Goal: Navigation & Orientation: Find specific page/section

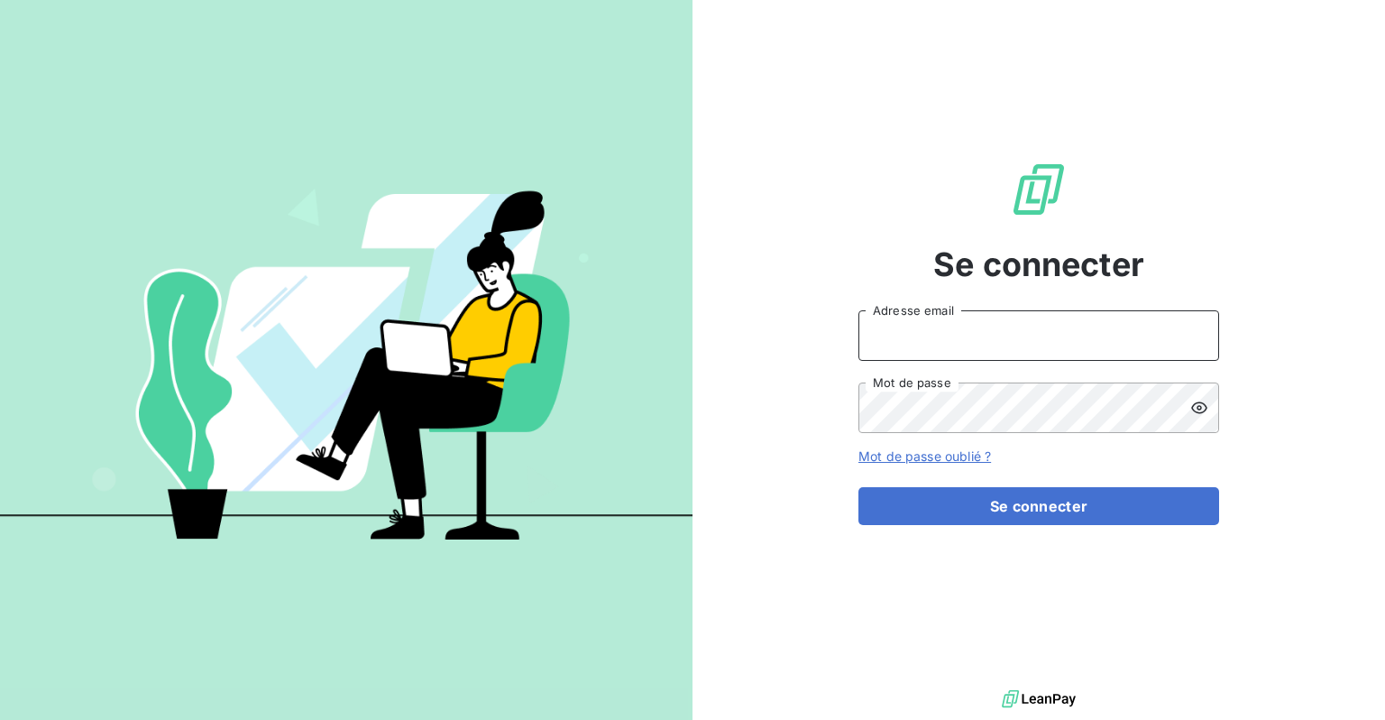
click at [1079, 327] on input "Adresse email" at bounding box center [1039, 335] width 361 height 51
click at [1186, 334] on div at bounding box center [1194, 335] width 51 height 51
click at [1198, 329] on icon at bounding box center [1195, 336] width 14 height 14
click at [1191, 339] on icon at bounding box center [1192, 338] width 9 height 10
type input "[EMAIL_ADDRESS][DOMAIN_NAME]"
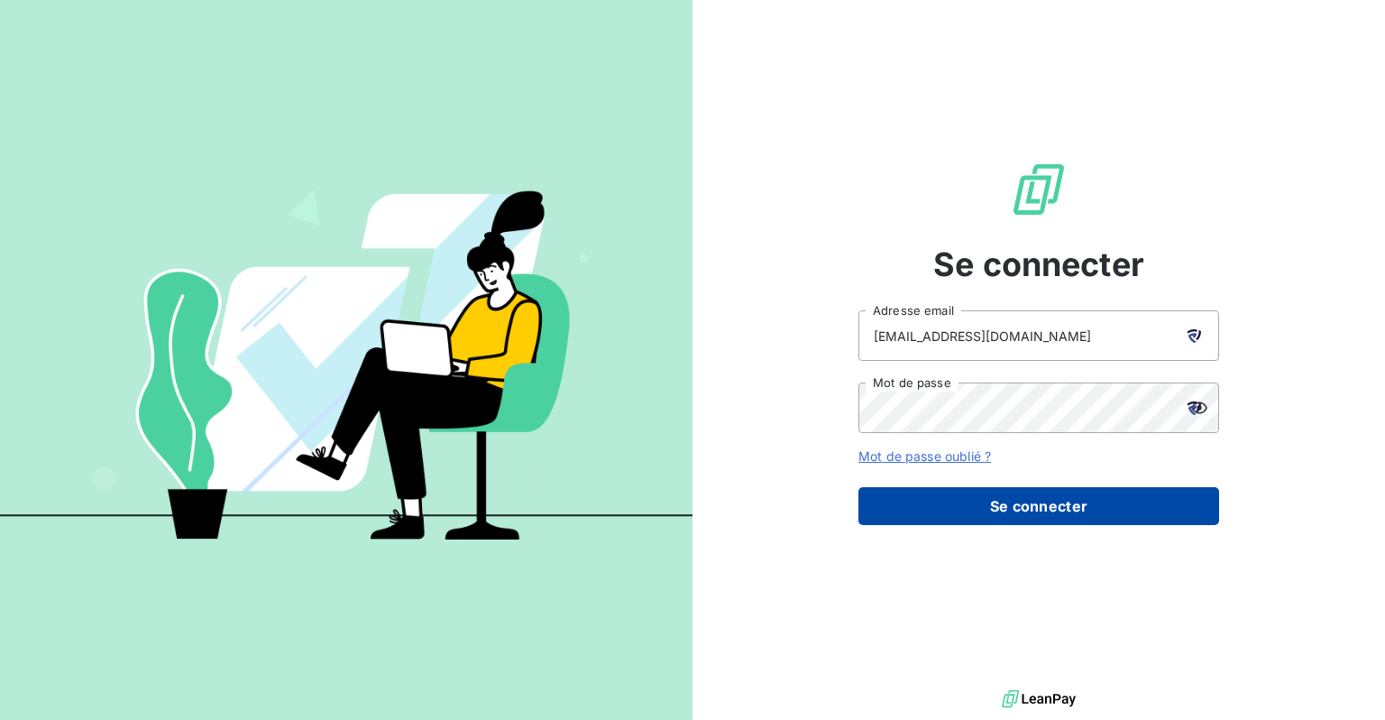
click at [992, 509] on button "Se connecter" at bounding box center [1039, 506] width 361 height 38
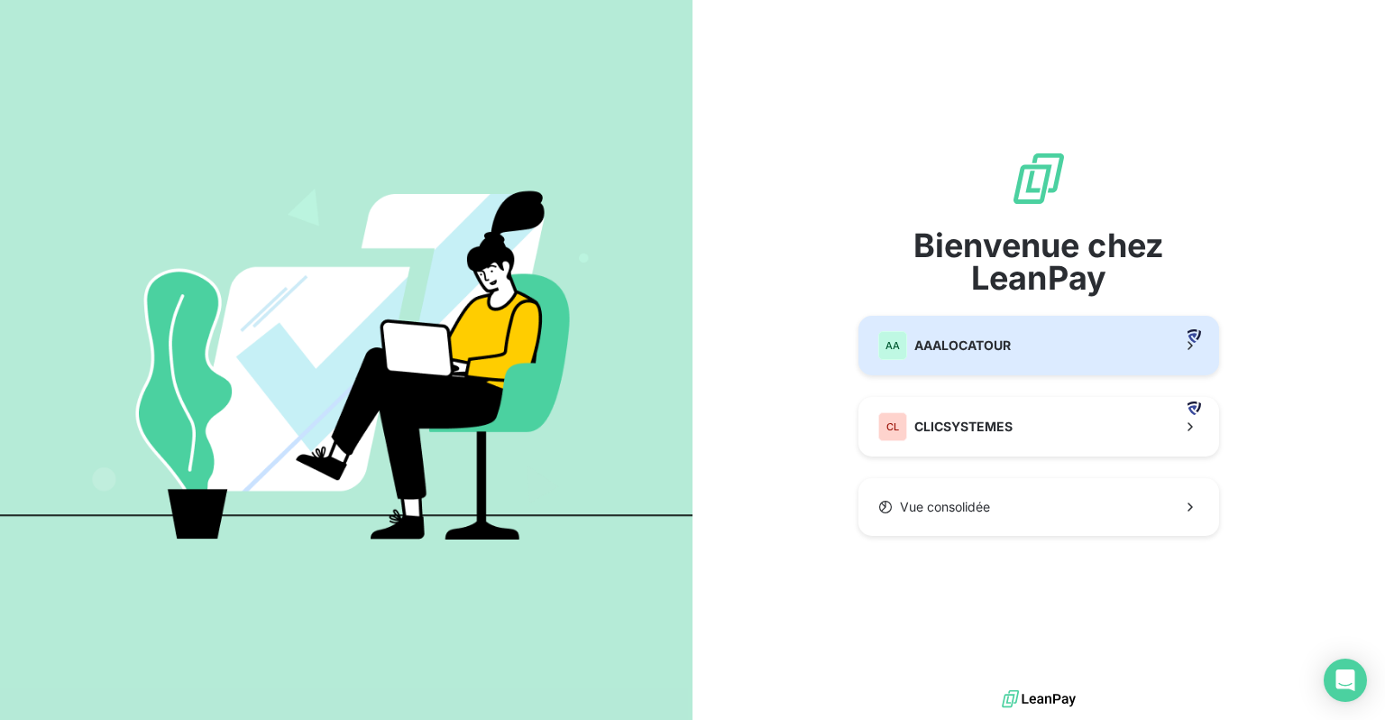
click at [995, 354] on span "AAALOCATOUR" at bounding box center [963, 345] width 97 height 18
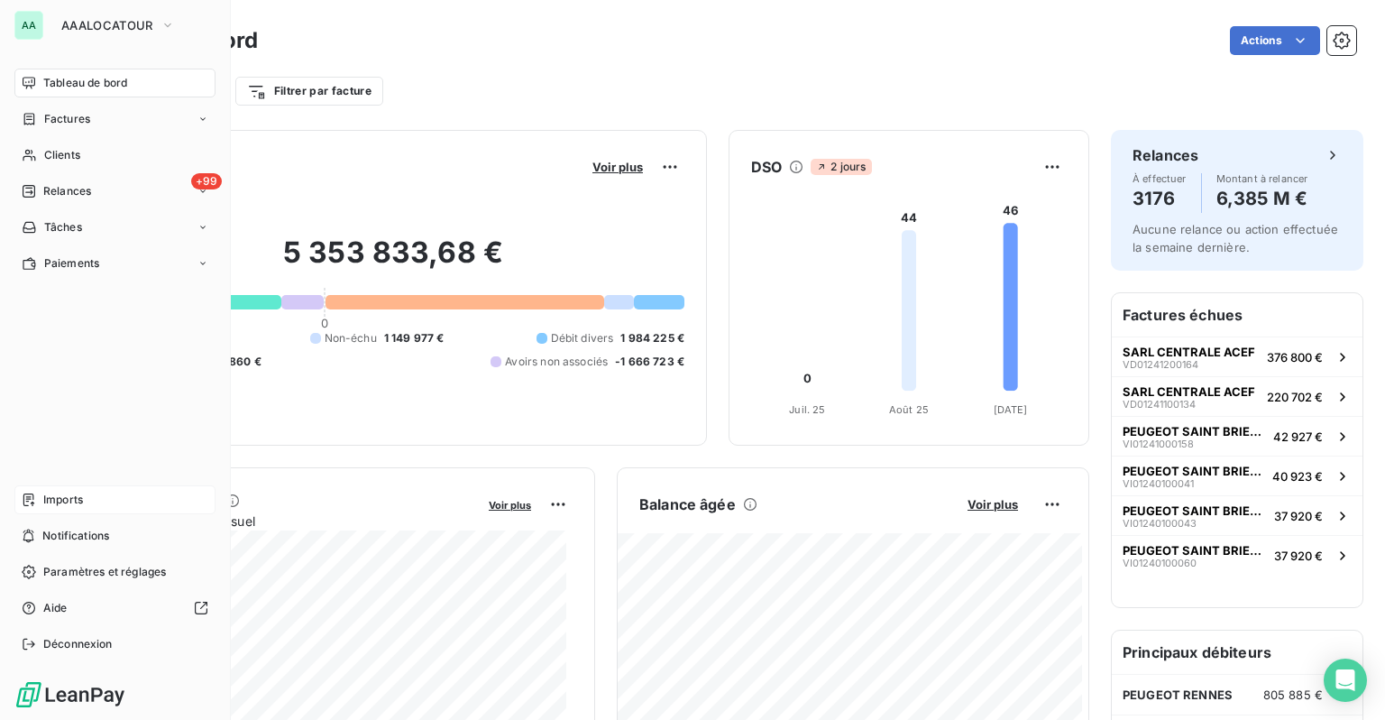
click at [62, 501] on span "Imports" at bounding box center [63, 500] width 40 height 16
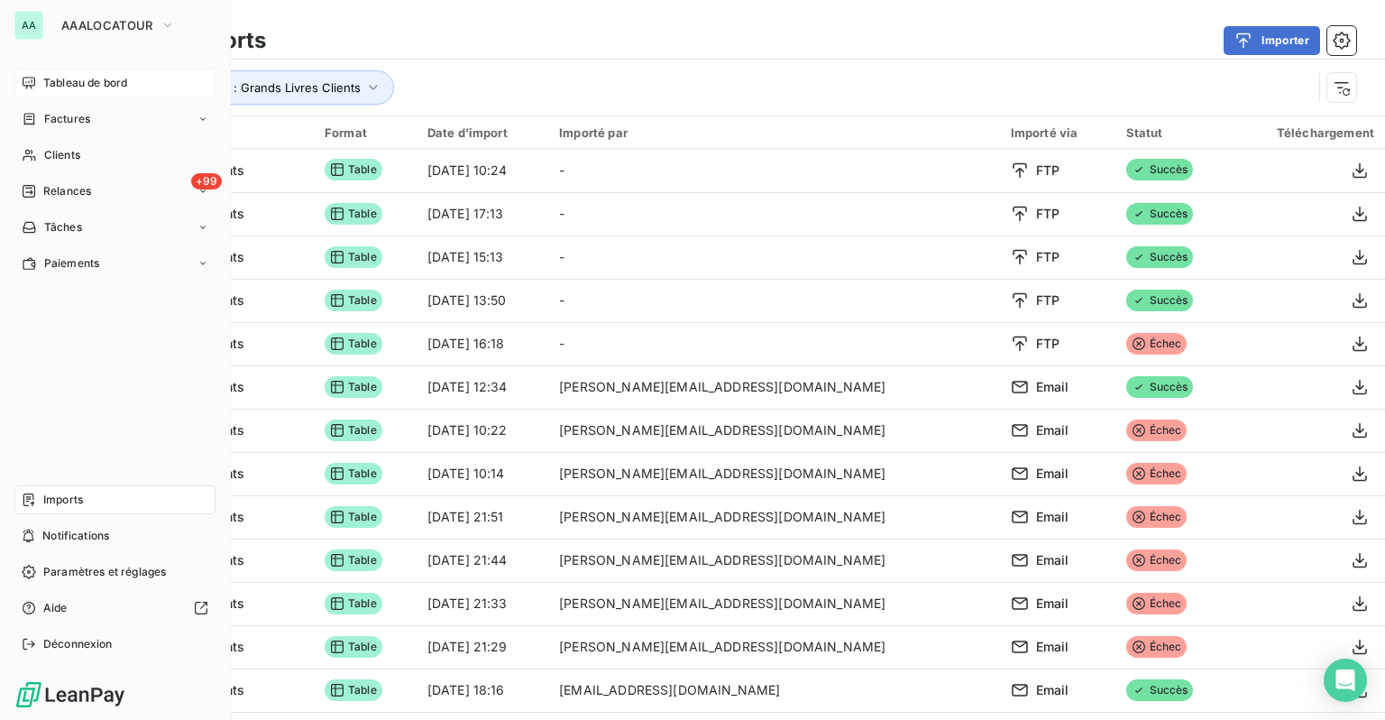
click at [54, 85] on span "Tableau de bord" at bounding box center [85, 83] width 84 height 16
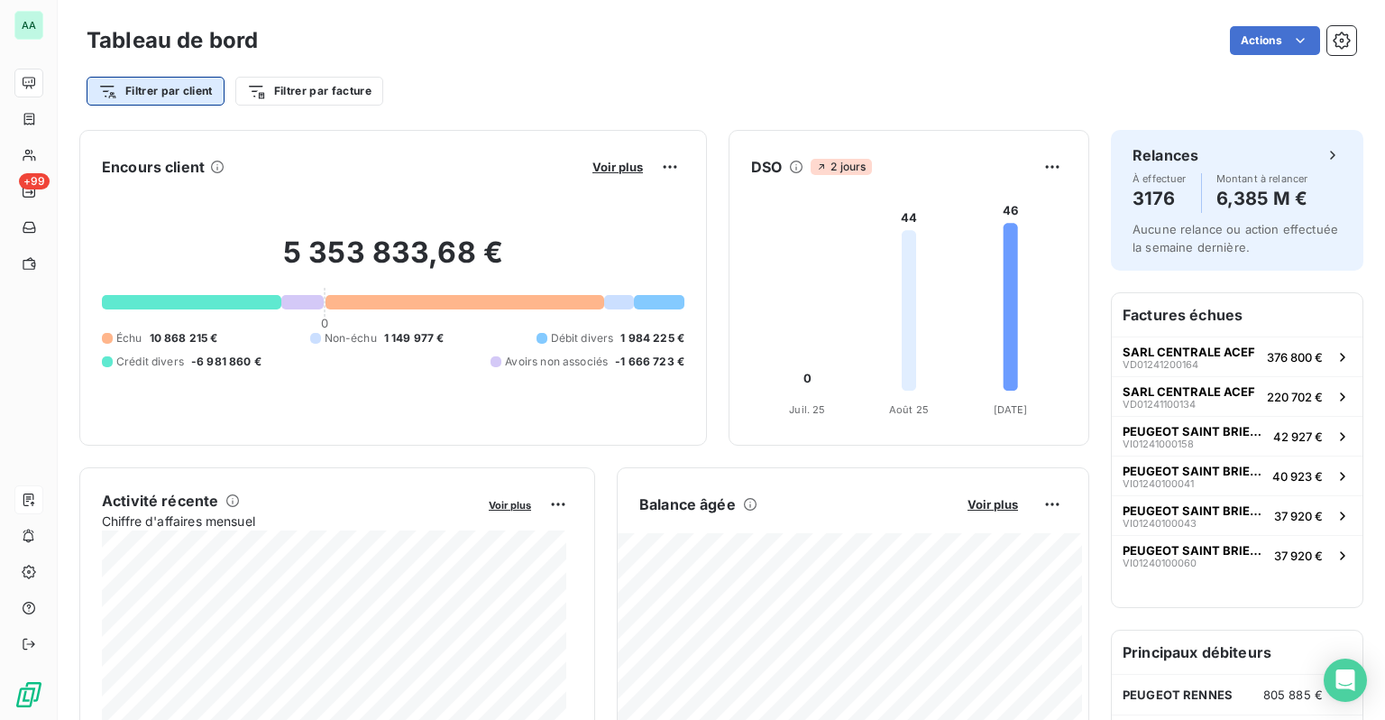
click at [179, 97] on html "AA +99 Tableau de bord Actions Filtrer par client Filtrer par facture Encours c…" at bounding box center [692, 360] width 1385 height 720
click at [286, 78] on html "AA +99 Tableau de bord Actions Filtrer par client Filtrer par facture Encours c…" at bounding box center [692, 360] width 1385 height 720
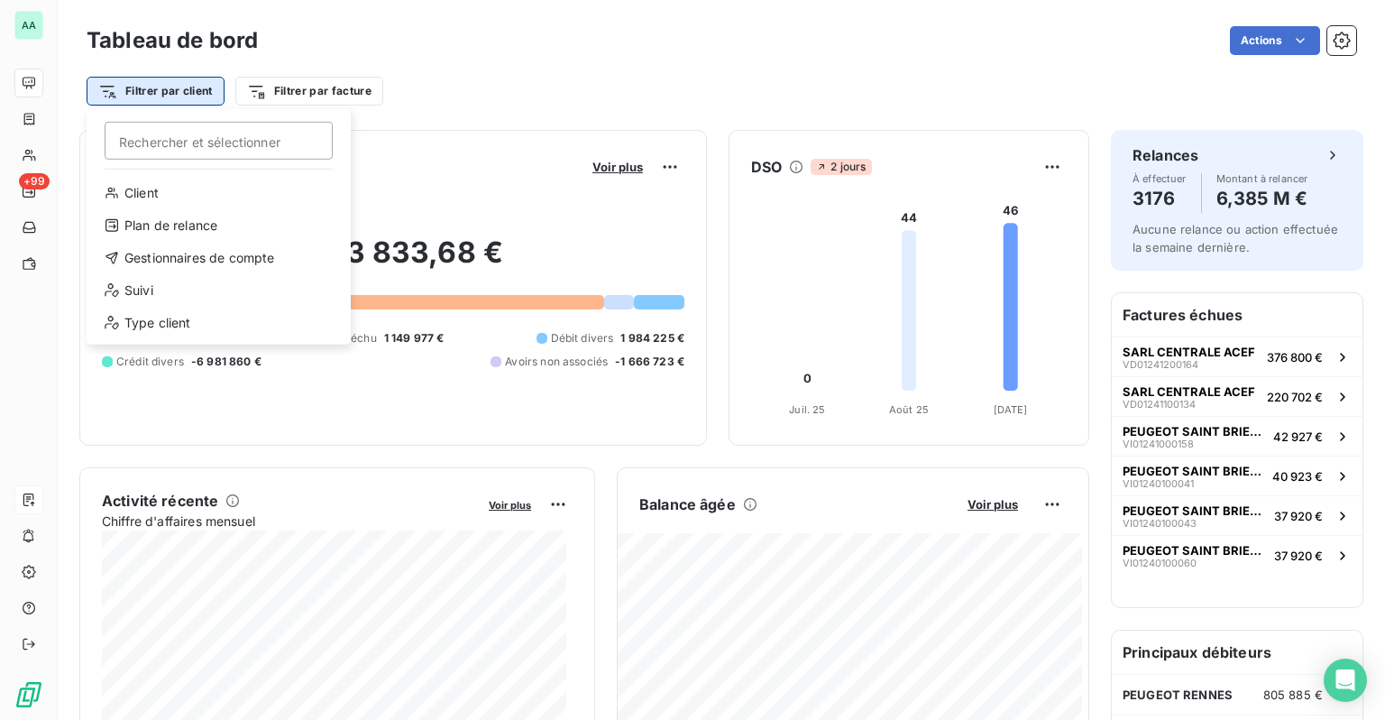
click at [217, 91] on html "AA +99 Tableau de bord Actions Filtrer par client Rechercher et sélectionner Cl…" at bounding box center [692, 360] width 1385 height 720
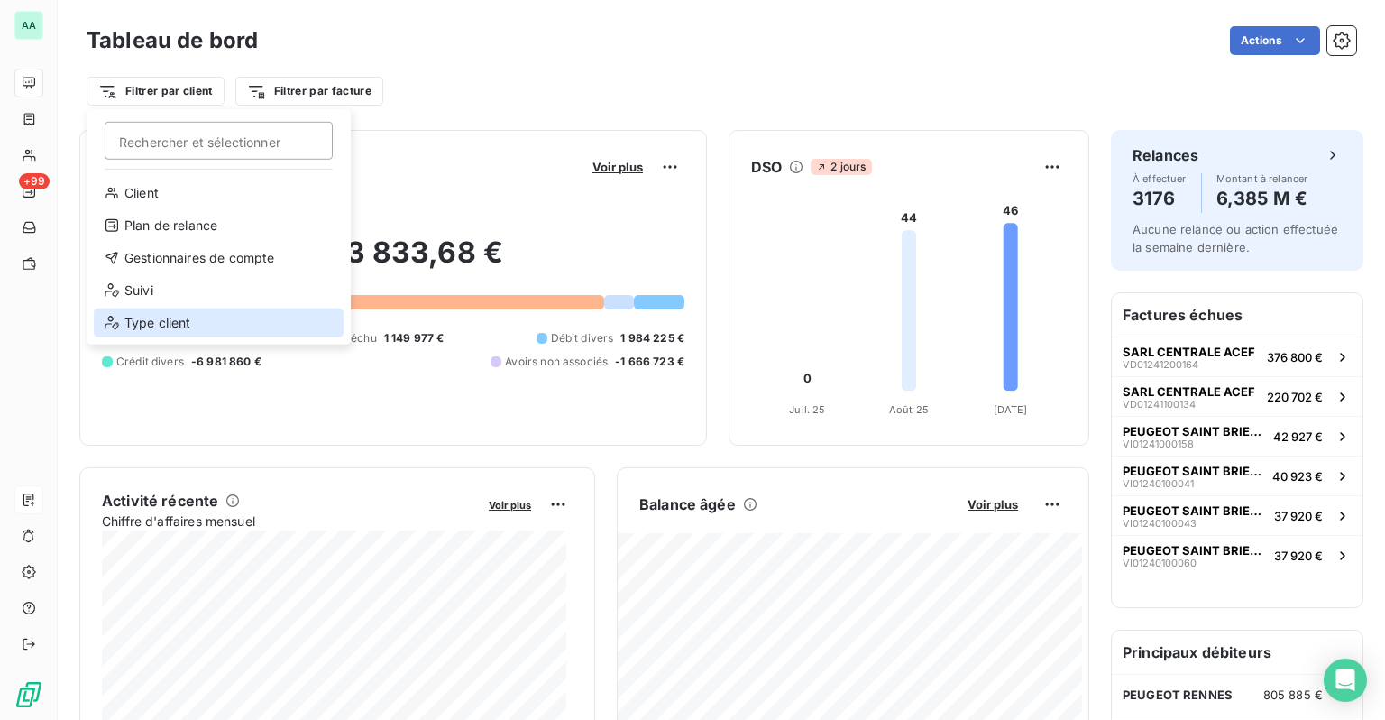
click at [163, 319] on div "Type client" at bounding box center [219, 322] width 250 height 29
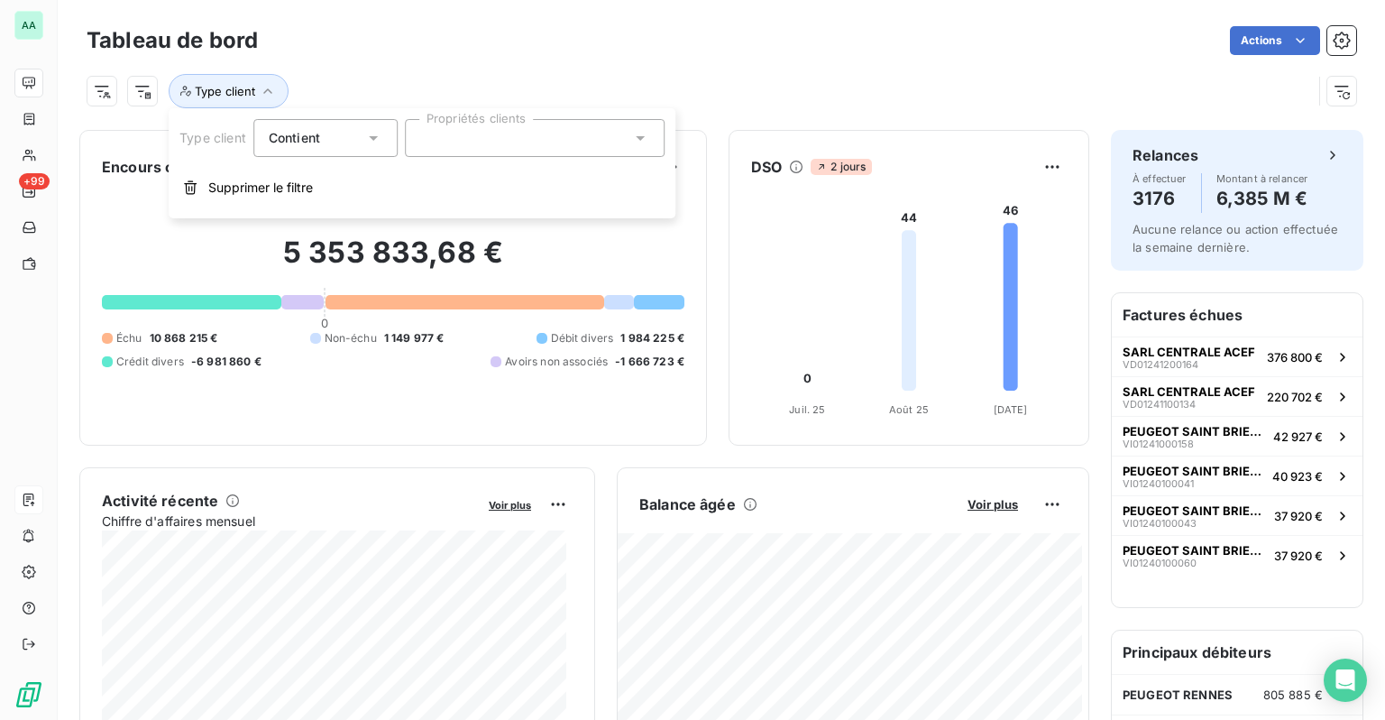
click at [458, 140] on div at bounding box center [535, 138] width 260 height 38
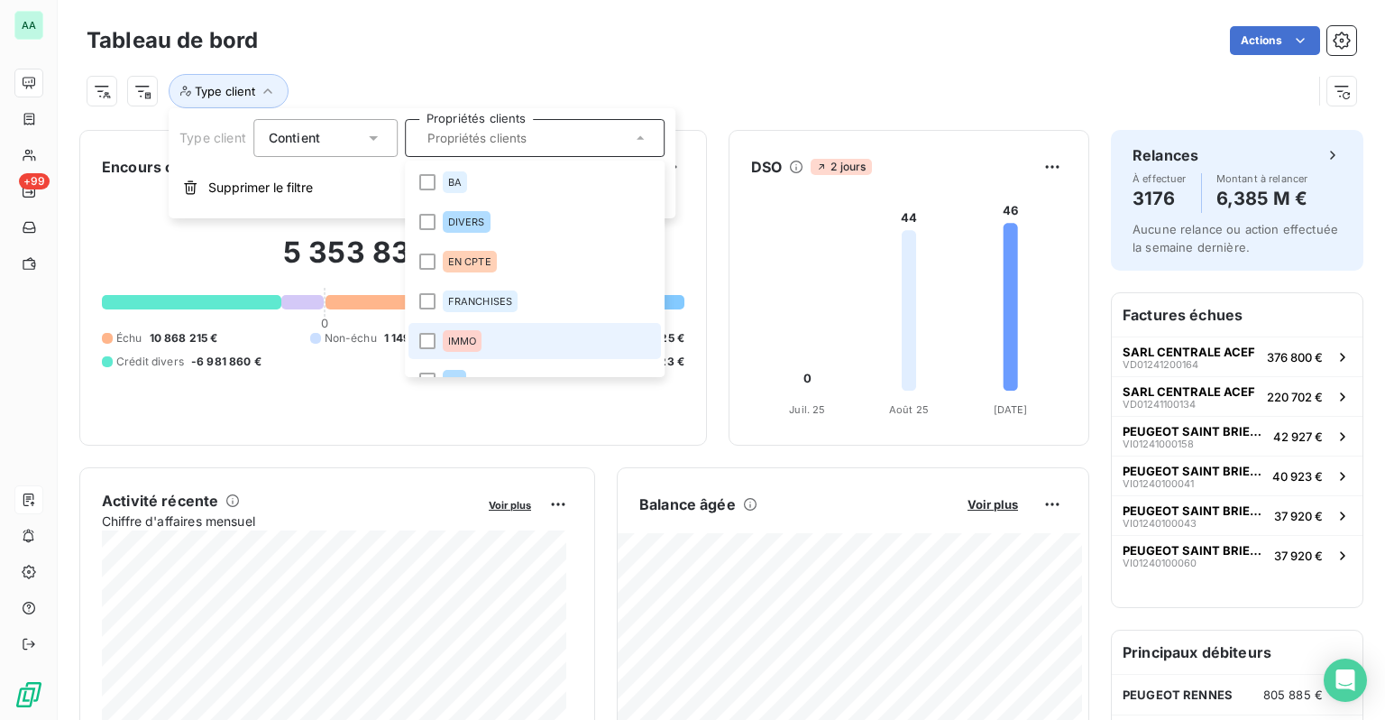
drag, startPoint x: 456, startPoint y: 266, endPoint x: 471, endPoint y: 336, distance: 71.8
click at [471, 336] on ul "BA DIVERS EN CPTE FRANCHISES IMMO LD PCAX PCTP PRP" at bounding box center [535, 269] width 260 height 216
click at [471, 336] on span "IMMO" at bounding box center [462, 341] width 29 height 11
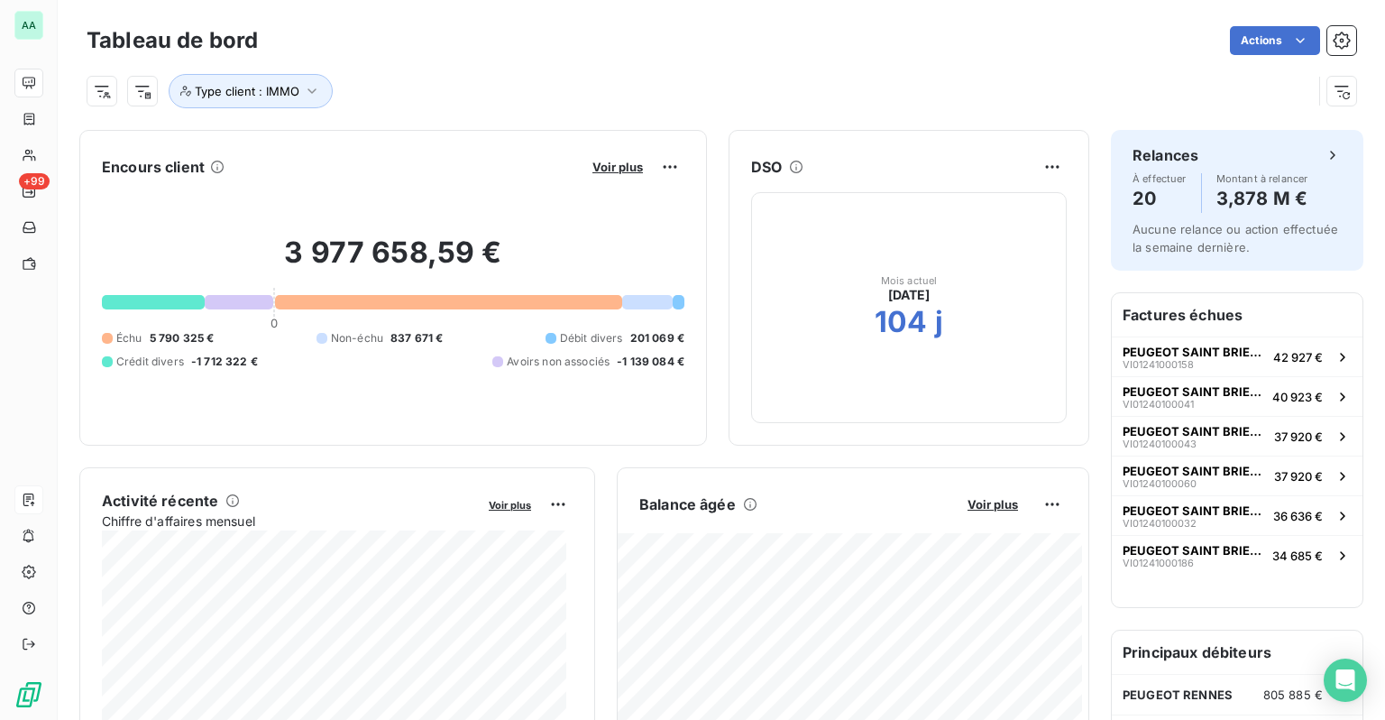
click at [750, 36] on div "Actions" at bounding box center [818, 40] width 1077 height 29
